Goal: Check status: Check status

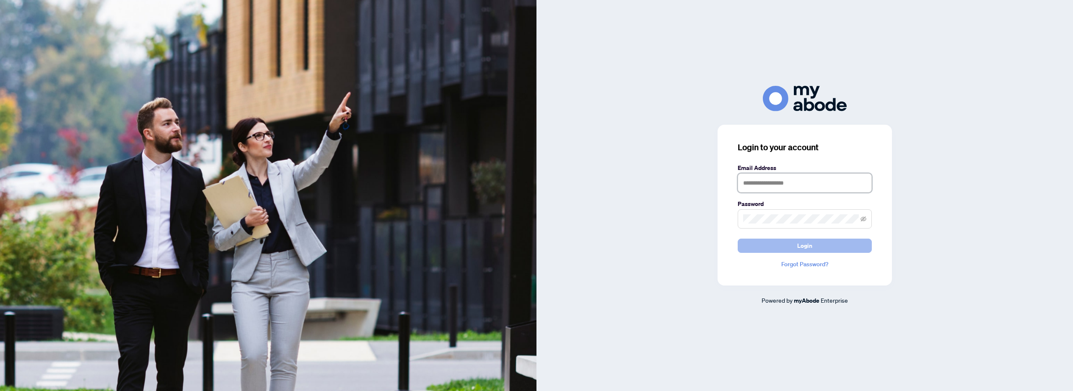
type input "**********"
click at [774, 252] on button "Login" at bounding box center [805, 246] width 134 height 14
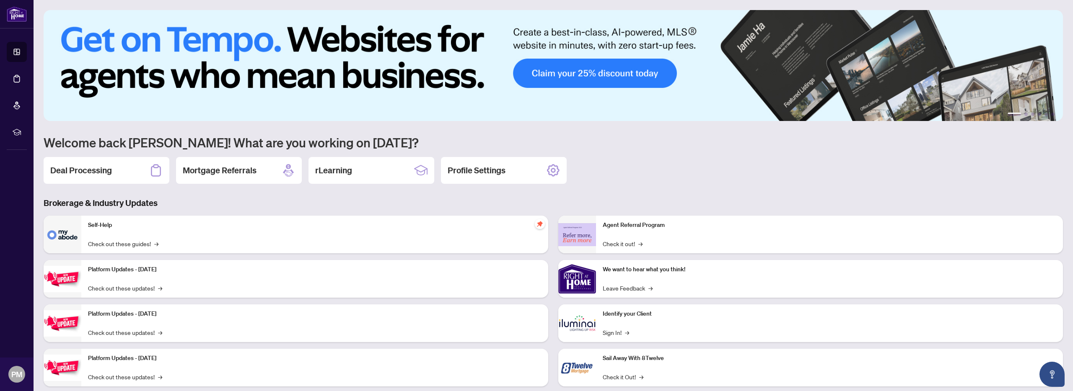
scroll to position [18, 0]
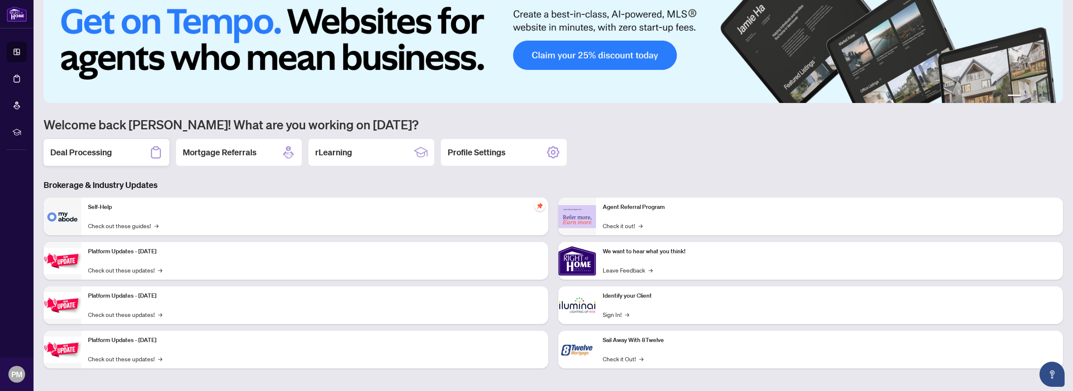
click at [135, 153] on div "Deal Processing" at bounding box center [107, 152] width 126 height 27
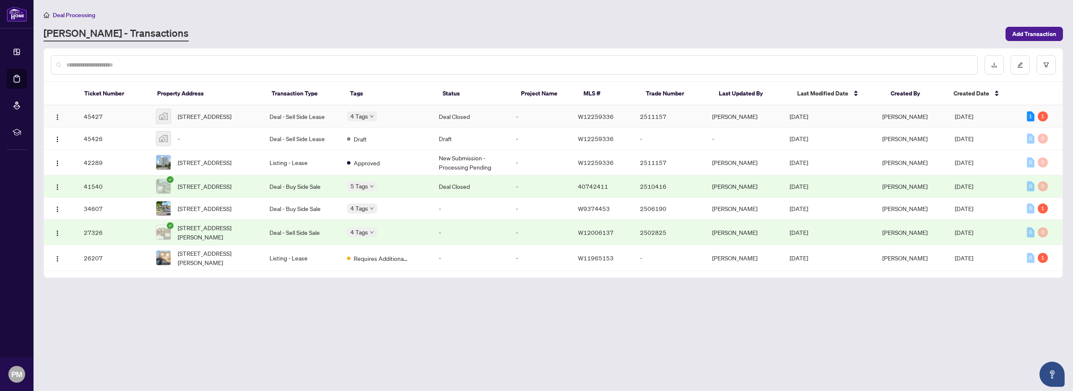
click at [971, 119] on span "[DATE]" at bounding box center [964, 117] width 18 height 8
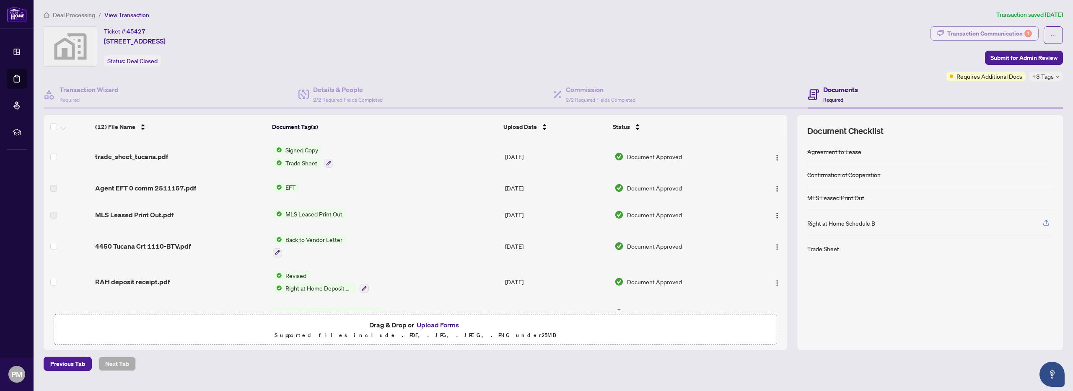
click at [991, 33] on div "Transaction Communication 1" at bounding box center [989, 33] width 85 height 13
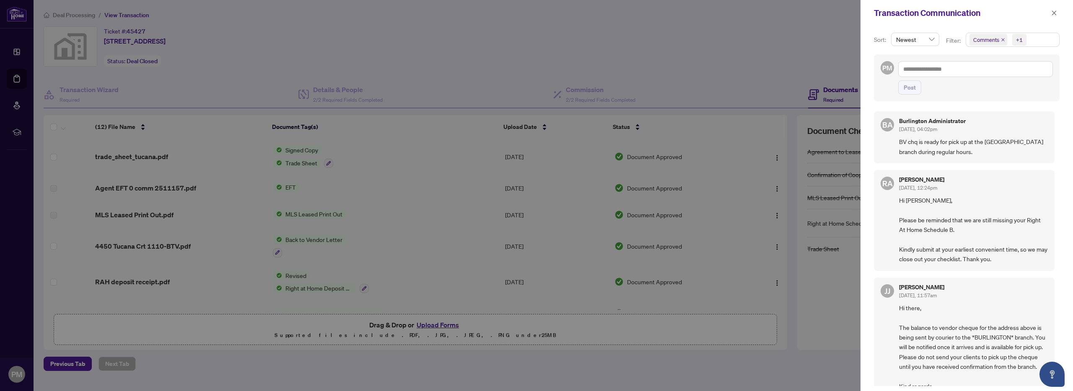
scroll to position [0, 0]
click at [1052, 14] on icon "close" at bounding box center [1054, 13] width 6 height 6
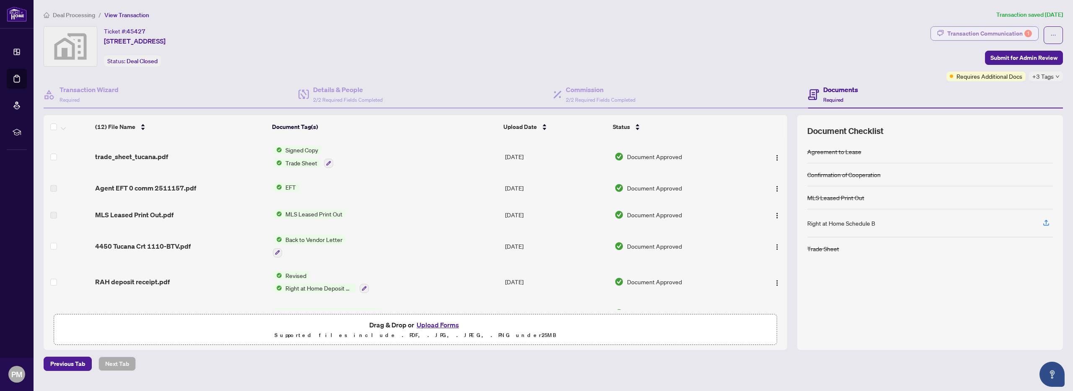
click at [1010, 34] on div "Transaction Communication 1" at bounding box center [989, 33] width 85 height 13
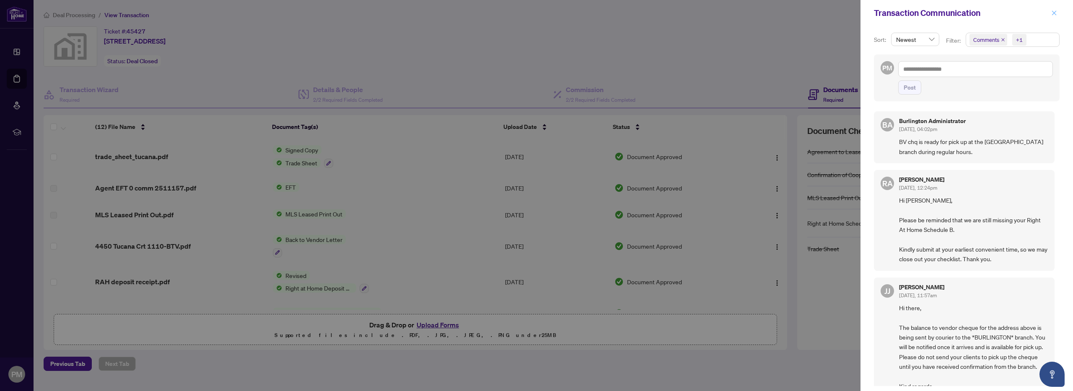
click at [1054, 16] on icon "close" at bounding box center [1054, 13] width 6 height 6
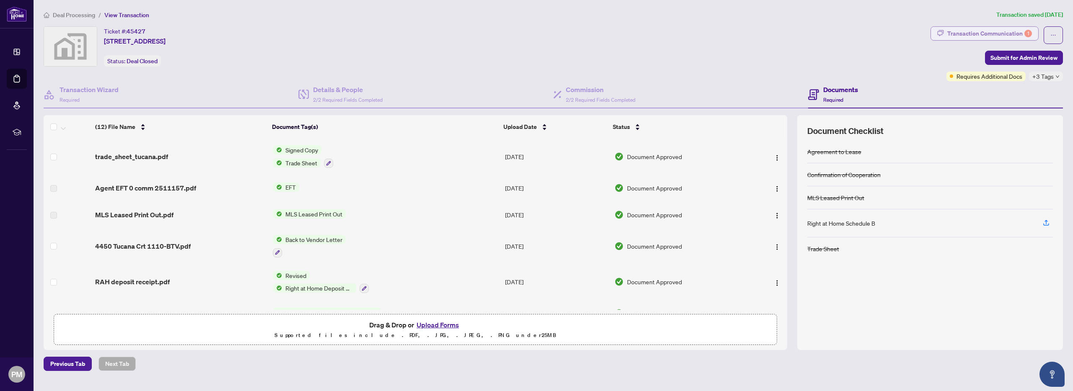
click at [971, 31] on div "Transaction Communication 1" at bounding box center [989, 33] width 85 height 13
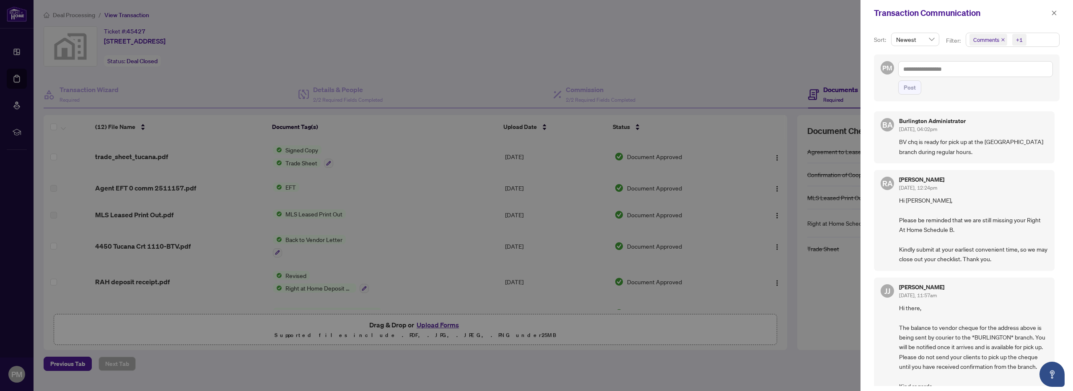
click at [390, 41] on div at bounding box center [536, 195] width 1073 height 391
click at [185, 94] on div at bounding box center [536, 195] width 1073 height 391
click at [499, 98] on div at bounding box center [536, 195] width 1073 height 391
click at [1052, 11] on icon "close" at bounding box center [1054, 13] width 6 height 6
